Goal: Check status: Check status

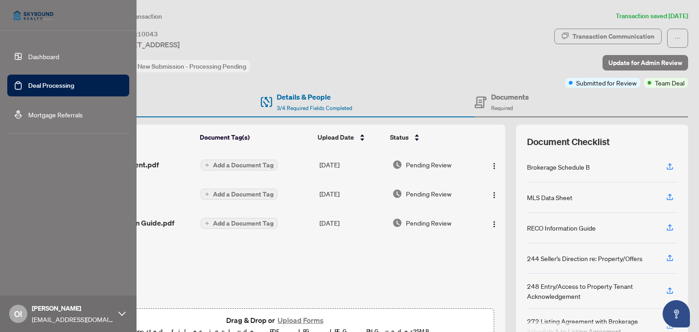
click at [28, 57] on link "Dashboard" at bounding box center [43, 56] width 31 height 8
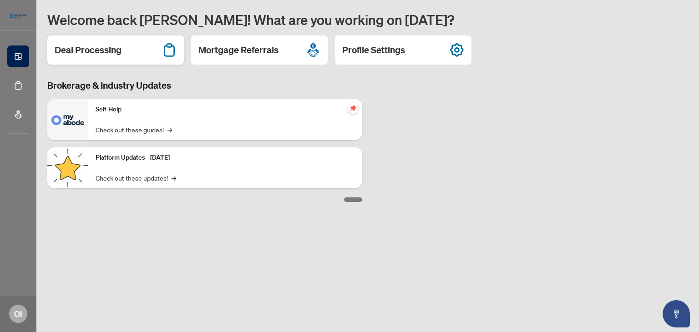
click at [115, 53] on h2 "Deal Processing" at bounding box center [88, 50] width 67 height 13
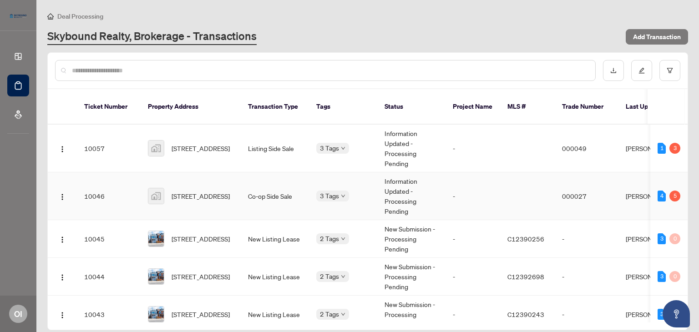
click at [288, 186] on td "Co-op Side Sale" at bounding box center [275, 196] width 68 height 48
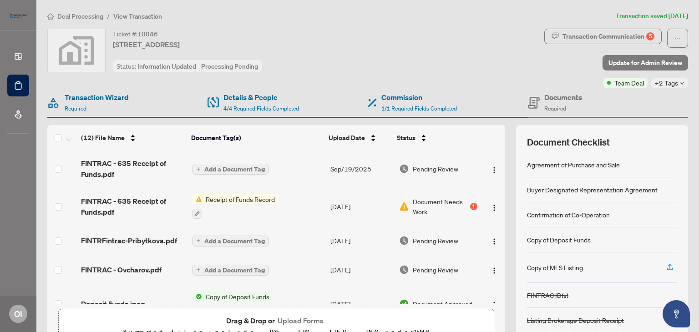
click at [241, 202] on span "Receipt of Funds Record" at bounding box center [240, 199] width 76 height 10
click at [427, 211] on span "Document Needs Work" at bounding box center [439, 206] width 55 height 20
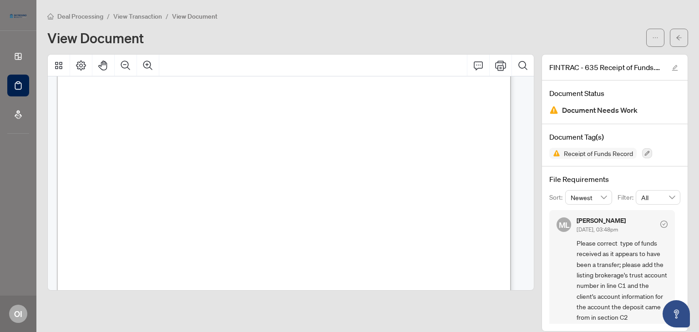
scroll to position [649, 0]
click at [385, 45] on div "View Document" at bounding box center [367, 38] width 640 height 18
